Goal: Register for event/course

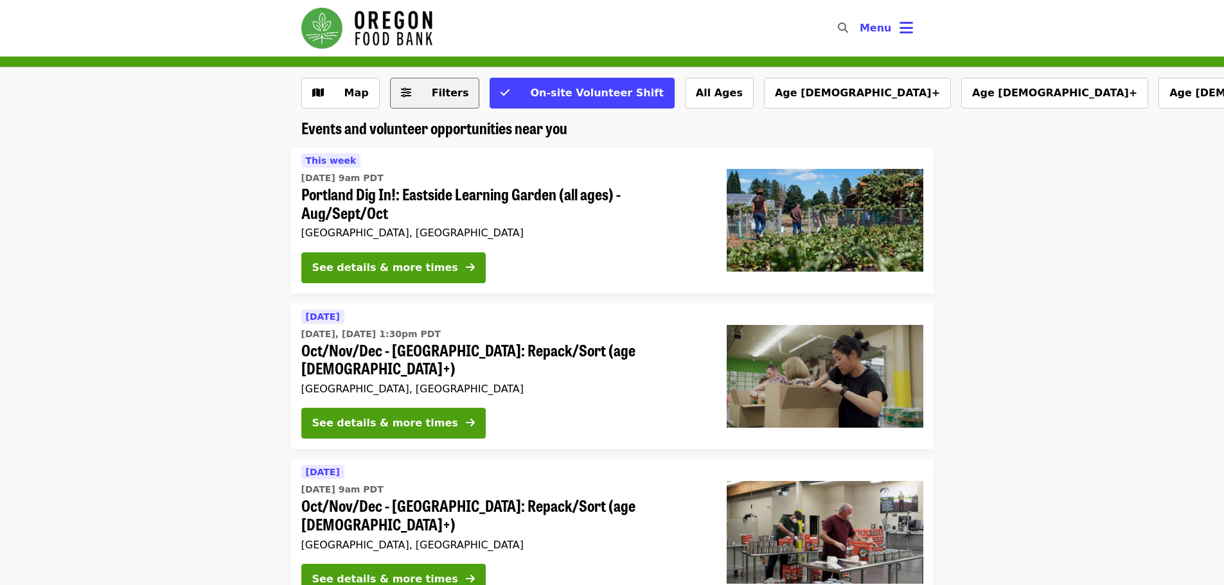
click at [455, 92] on span "Filters" at bounding box center [450, 93] width 37 height 12
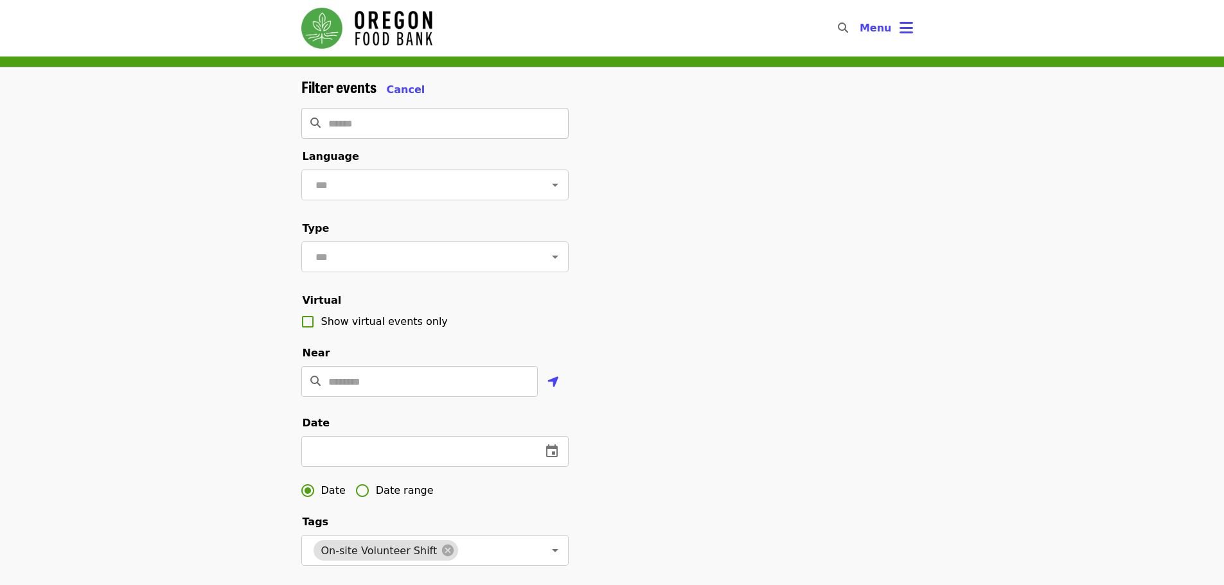
click at [421, 113] on input "Search" at bounding box center [448, 123] width 240 height 31
type input "*****"
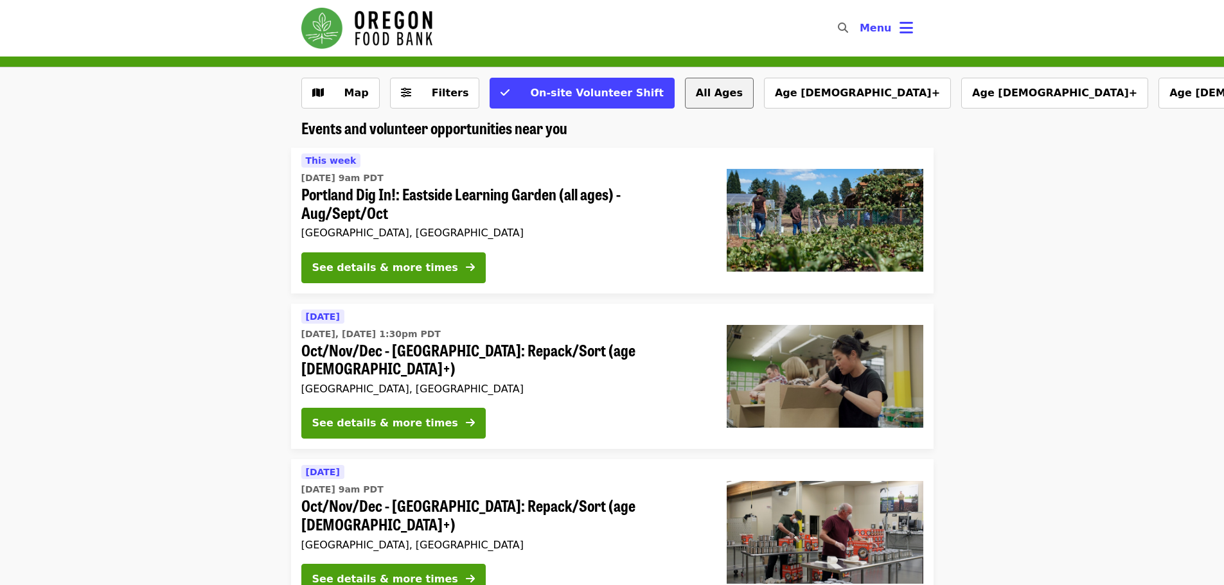
click at [685, 95] on button "All Ages" at bounding box center [719, 93] width 69 height 31
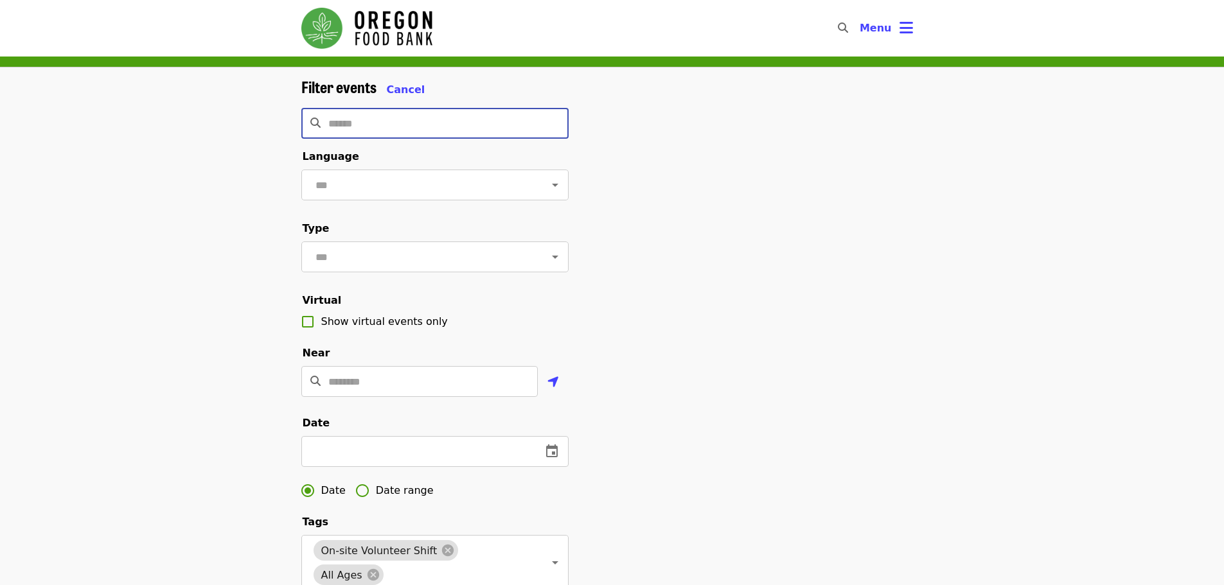
click at [537, 124] on input "Search" at bounding box center [448, 123] width 240 height 31
type input "**********"
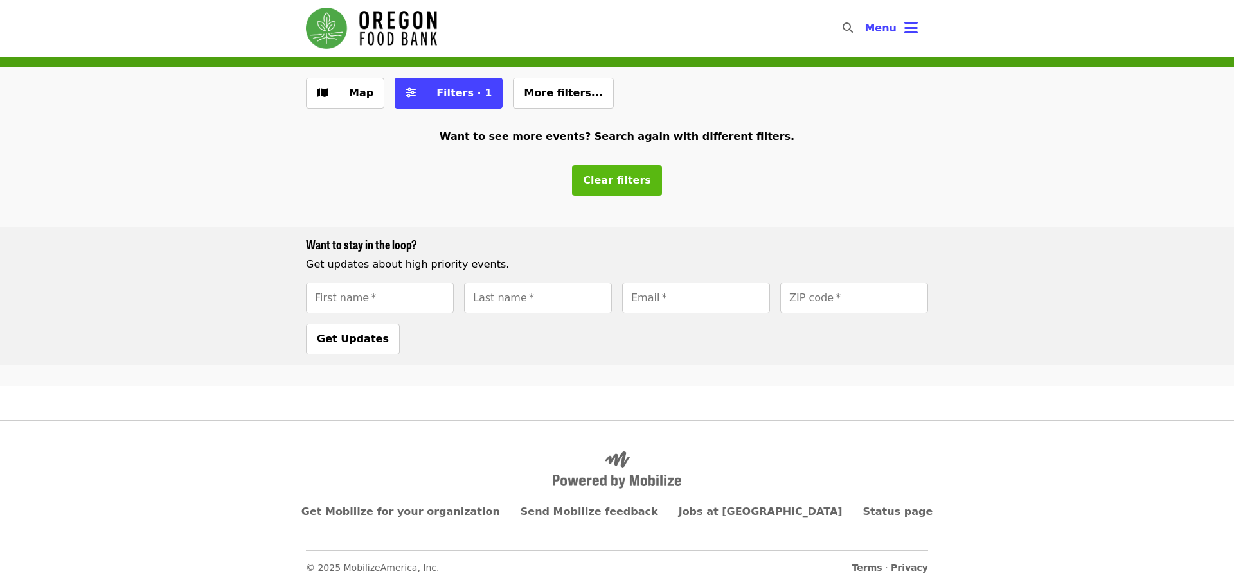
click at [621, 184] on span "Clear filters" at bounding box center [617, 180] width 68 height 12
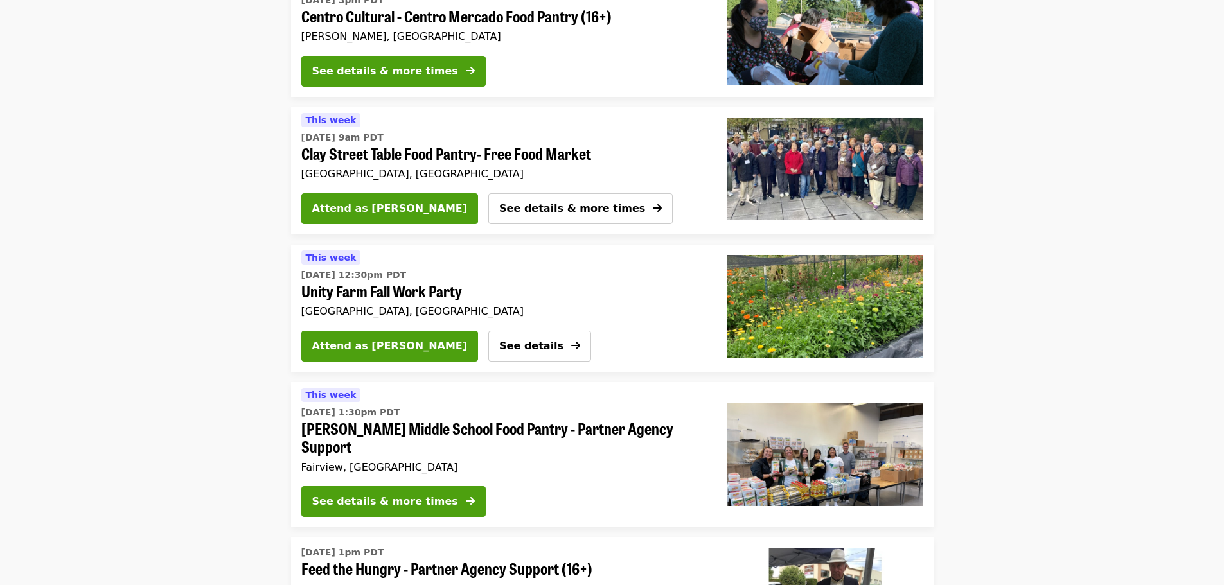
scroll to position [2506, 0]
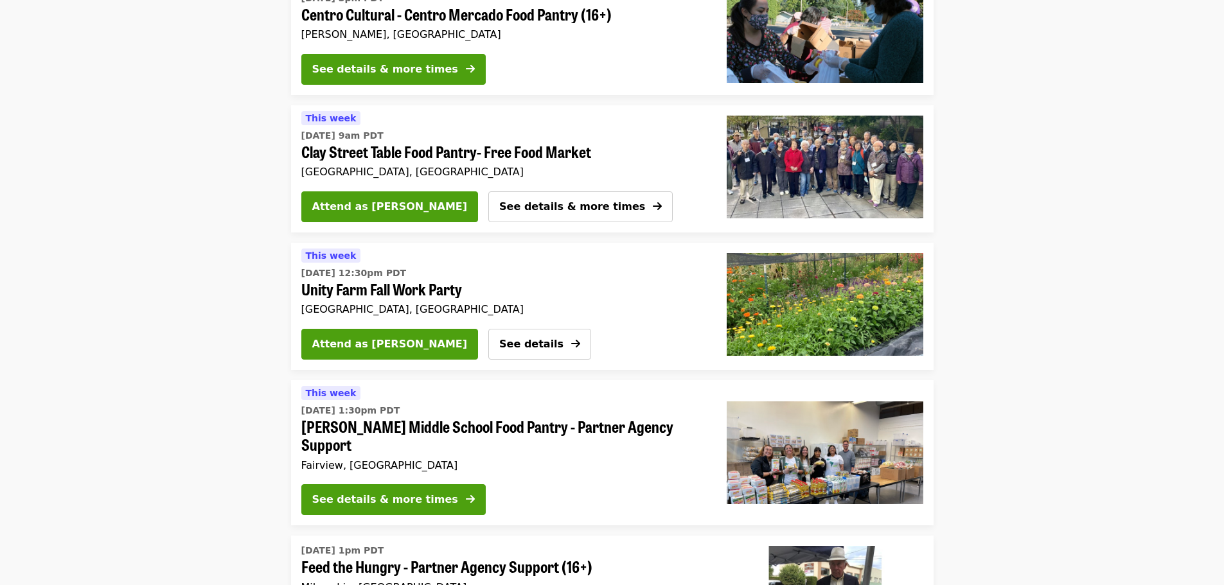
click at [394, 280] on span "Unity Farm Fall Work Party" at bounding box center [498, 289] width 394 height 19
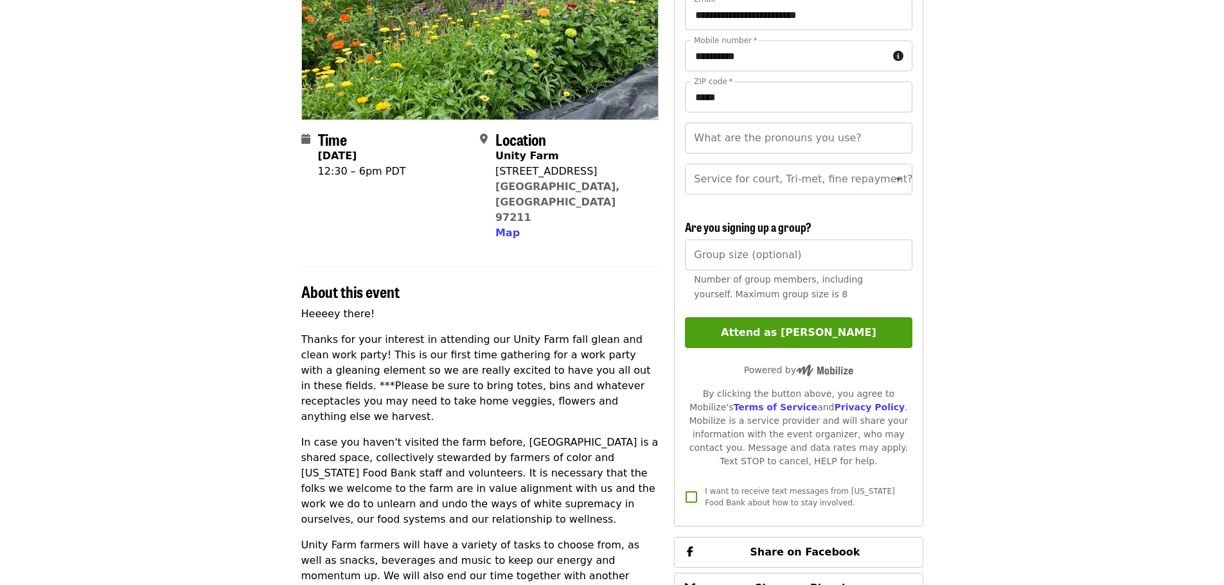
scroll to position [385, 0]
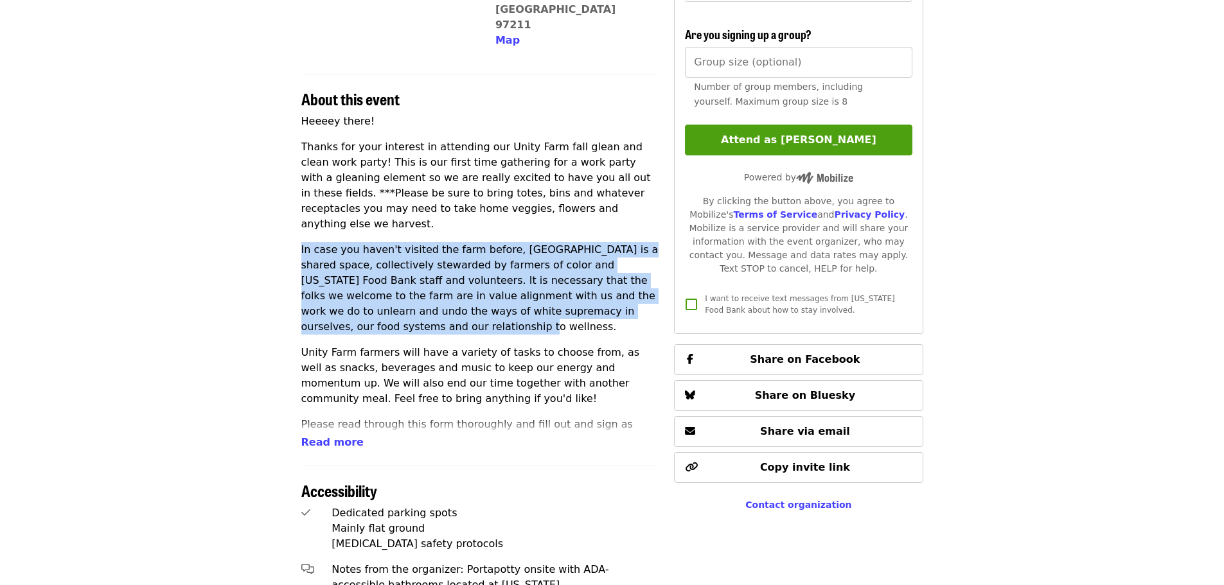
drag, startPoint x: 300, startPoint y: 207, endPoint x: 651, endPoint y: 268, distance: 356.1
click at [651, 268] on div "Time [DATE] 12:30 – 6pm PDT Location [GEOGRAPHIC_DATA] [STREET_ADDRESS][PERSON_…" at bounding box center [612, 376] width 642 height 1275
copy p "In case you haven't visited the farm before, [GEOGRAPHIC_DATA] is a shared spac…"
